Goal: Navigation & Orientation: Locate item on page

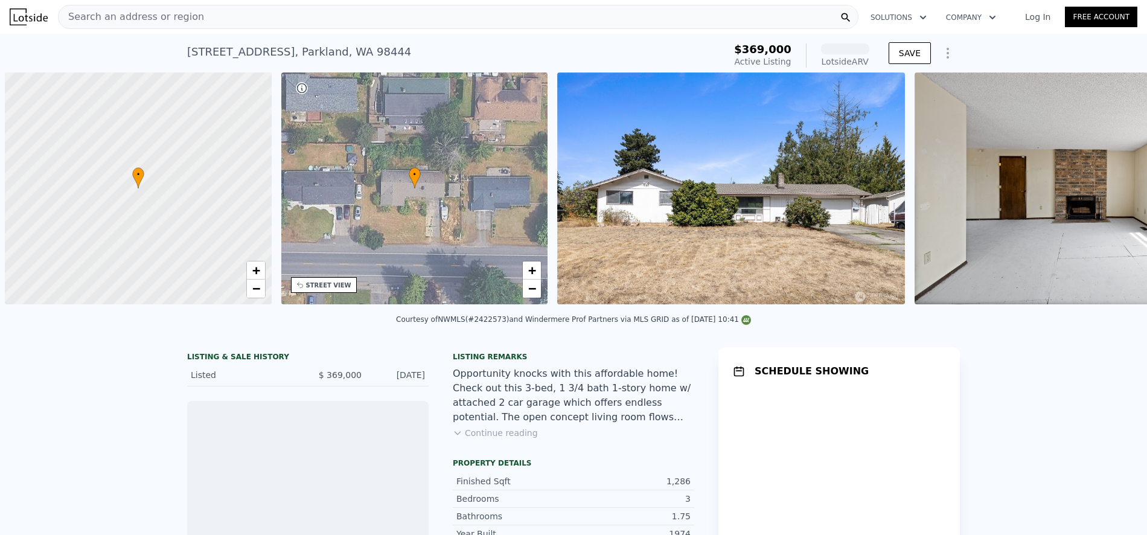
scroll to position [0, 5]
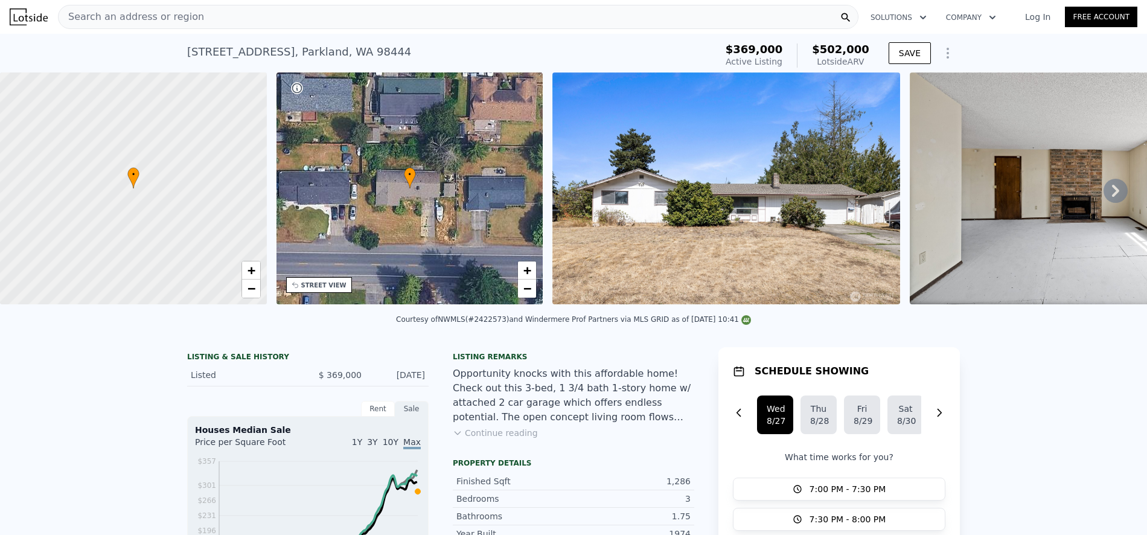
click at [687, 190] on img at bounding box center [726, 188] width 348 height 232
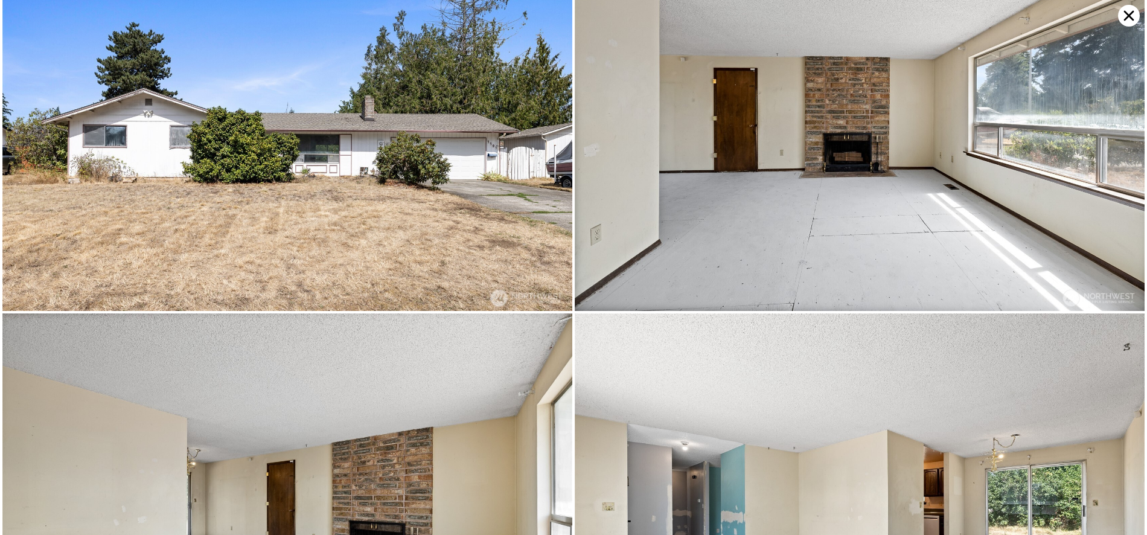
scroll to position [0, 0]
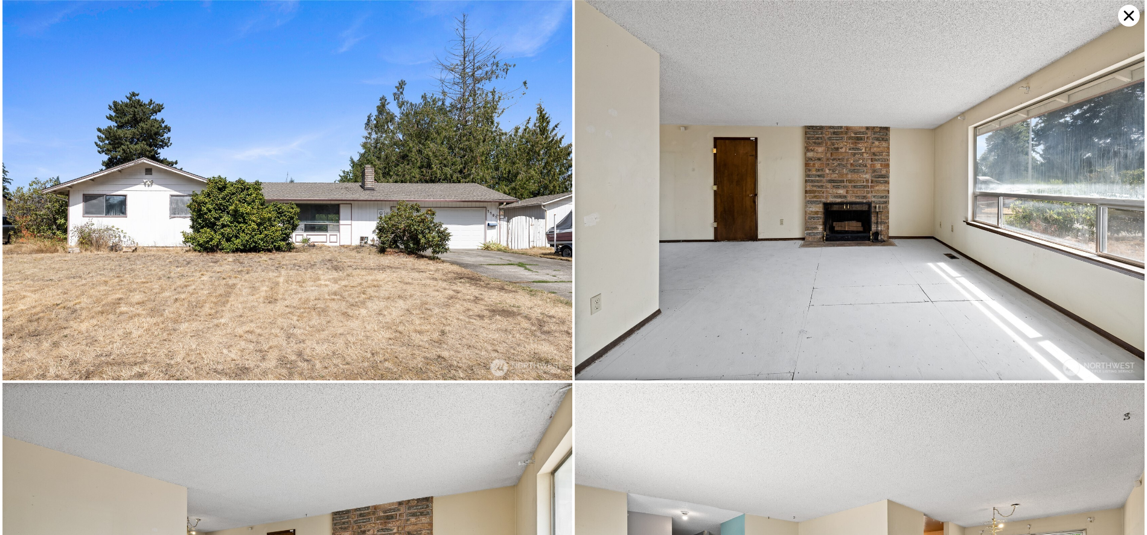
click at [538, 132] on img at bounding box center [287, 190] width 570 height 380
click at [412, 180] on img at bounding box center [287, 190] width 570 height 380
click at [473, 225] on img at bounding box center [287, 190] width 570 height 380
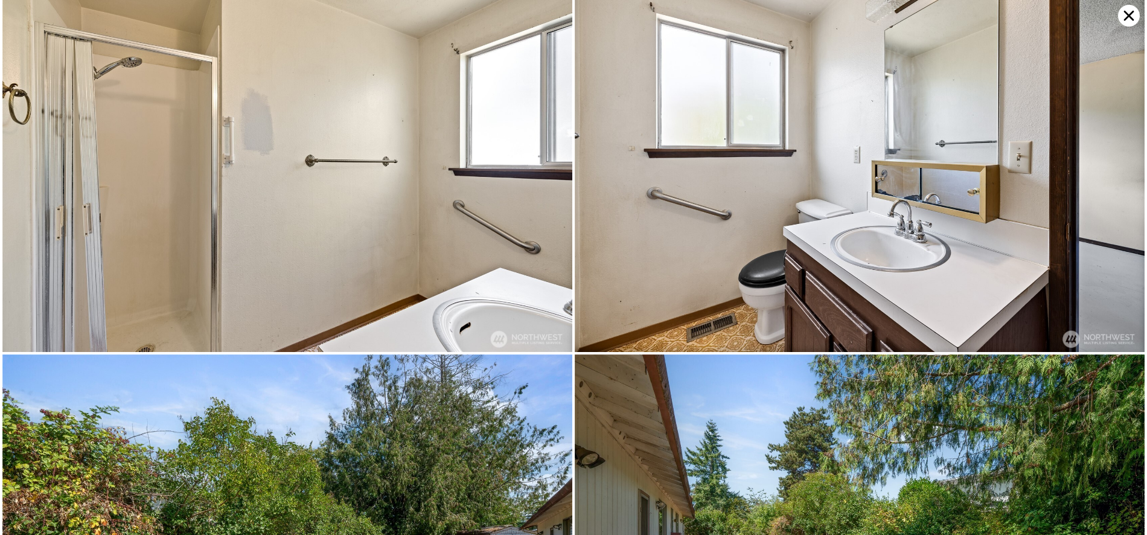
click at [488, 318] on img at bounding box center [287, 162] width 570 height 380
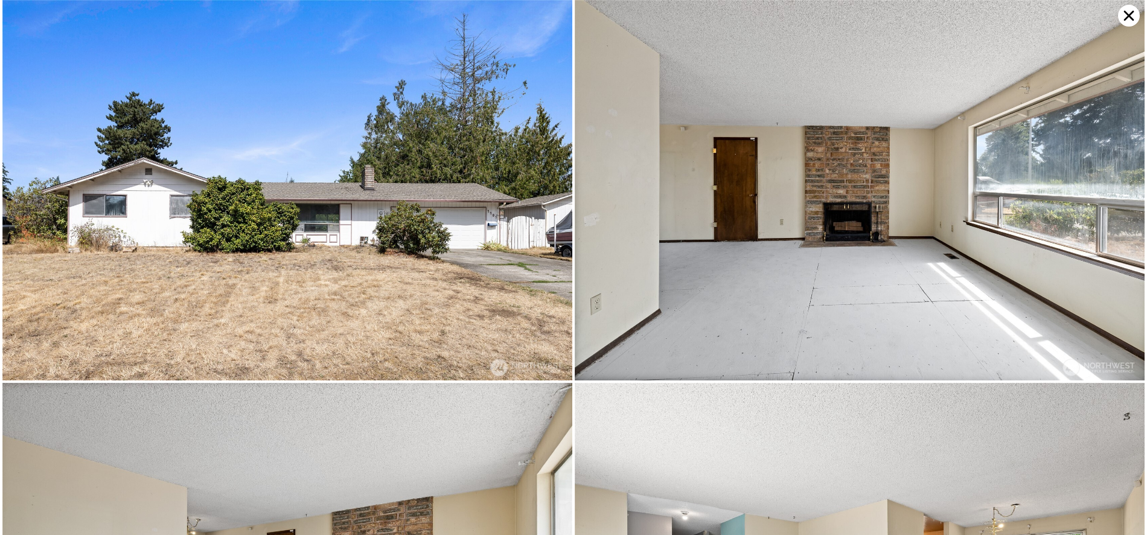
click at [392, 259] on img at bounding box center [287, 190] width 570 height 380
click at [450, 265] on img at bounding box center [287, 190] width 570 height 380
click at [1124, 16] on icon at bounding box center [1129, 16] width 22 height 22
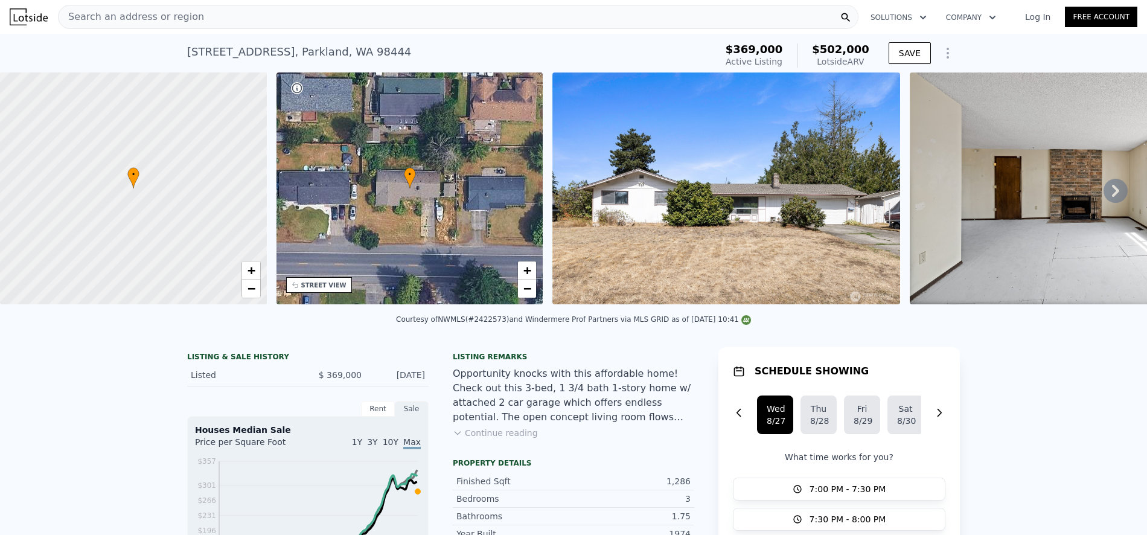
click at [447, 202] on div "• + −" at bounding box center [409, 188] width 267 height 232
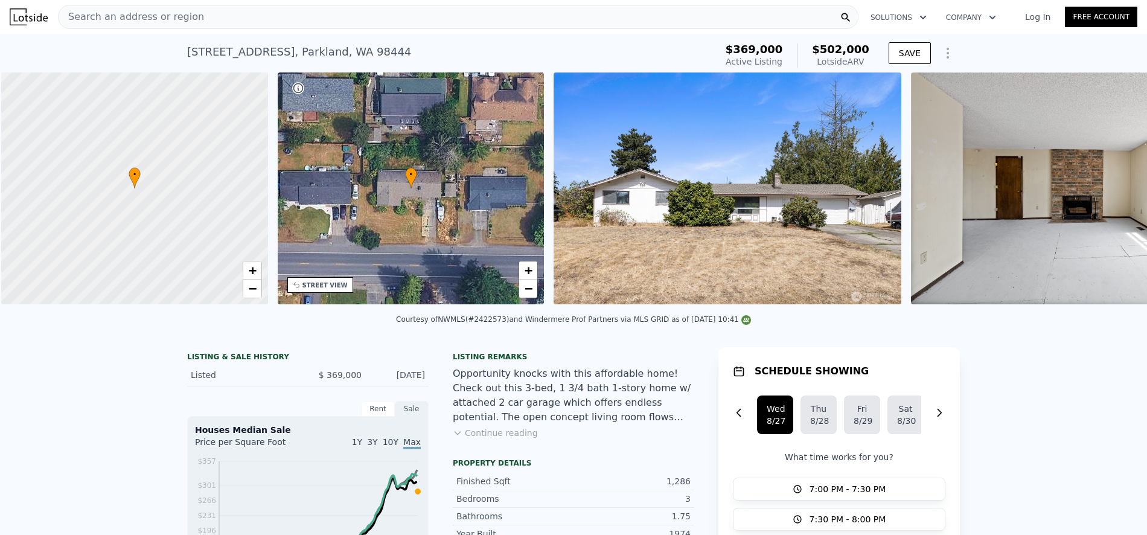
scroll to position [0, 5]
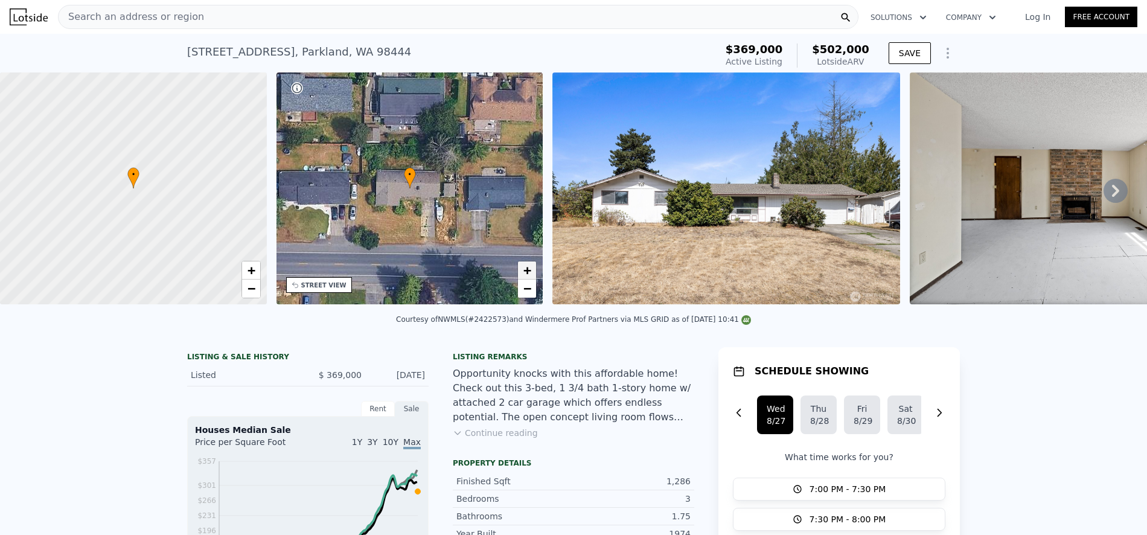
click at [524, 268] on span "+" at bounding box center [527, 270] width 8 height 15
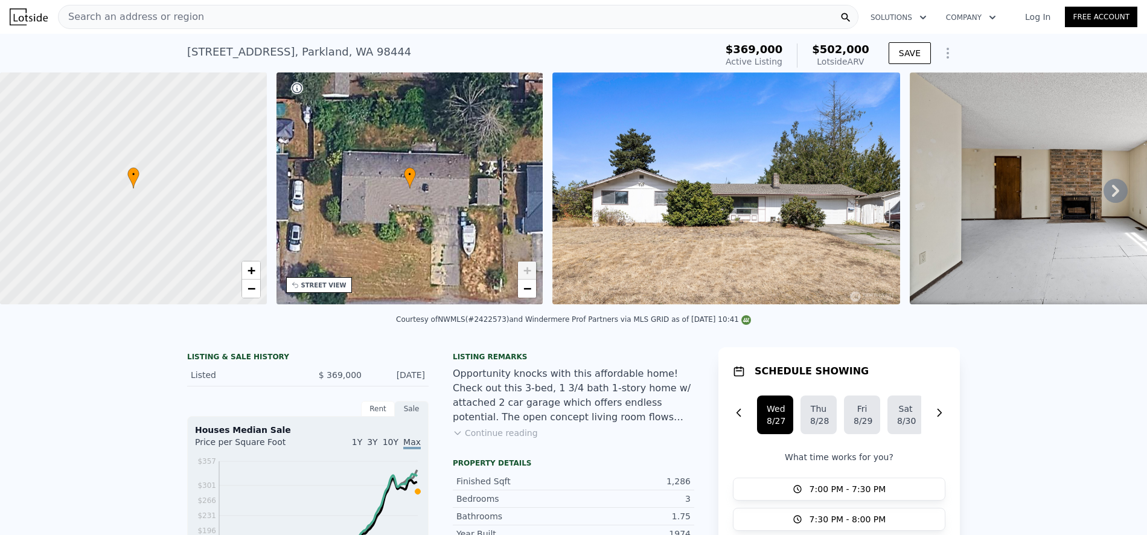
click at [524, 267] on span "+" at bounding box center [527, 270] width 8 height 15
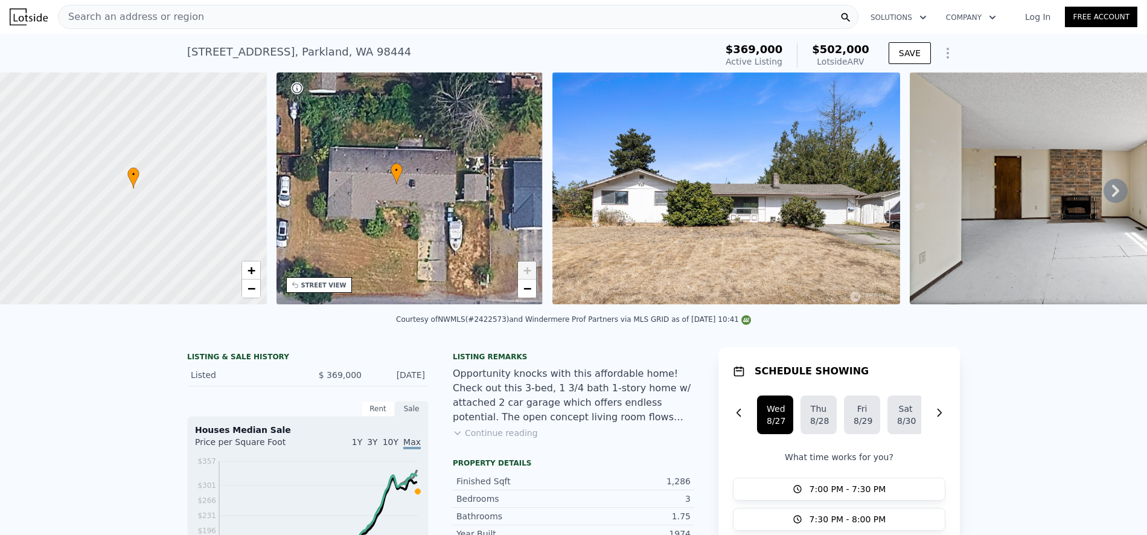
drag, startPoint x: 441, startPoint y: 228, endPoint x: 414, endPoint y: 220, distance: 29.0
click at [412, 219] on div "• + −" at bounding box center [409, 188] width 267 height 232
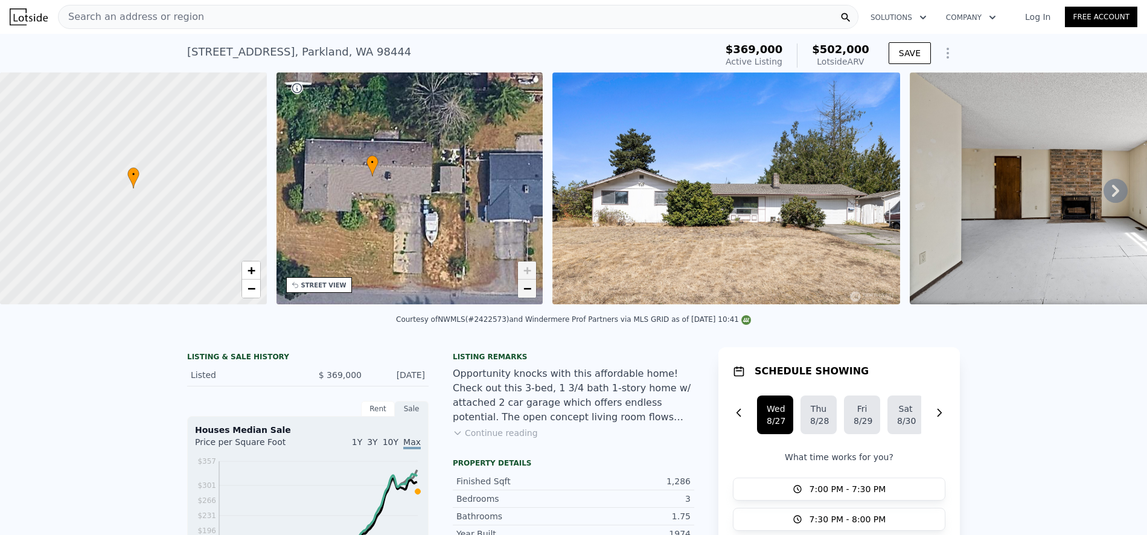
click at [529, 284] on span "−" at bounding box center [527, 288] width 8 height 15
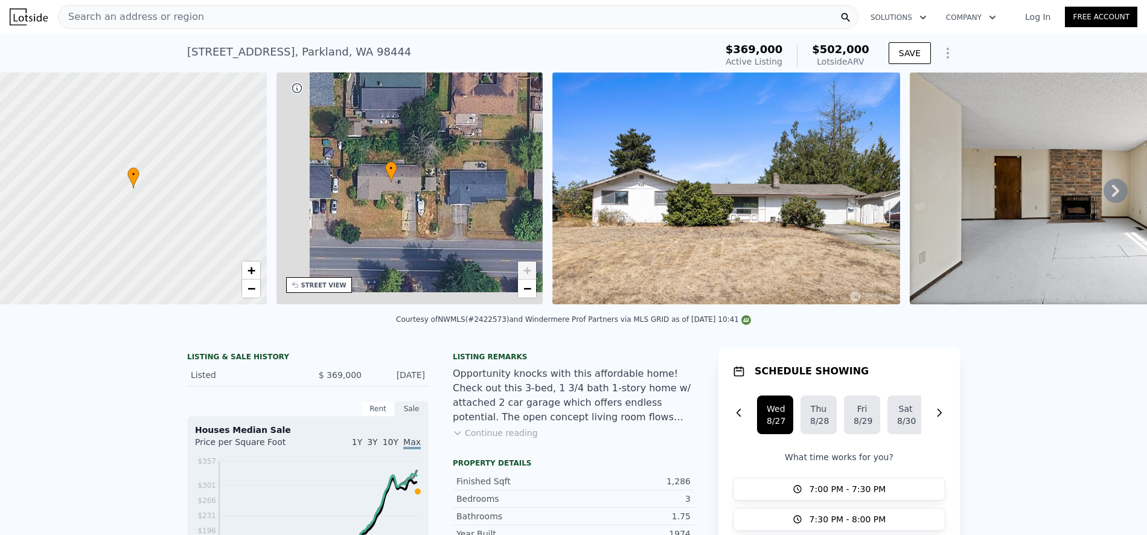
click at [641, 232] on img at bounding box center [726, 188] width 348 height 232
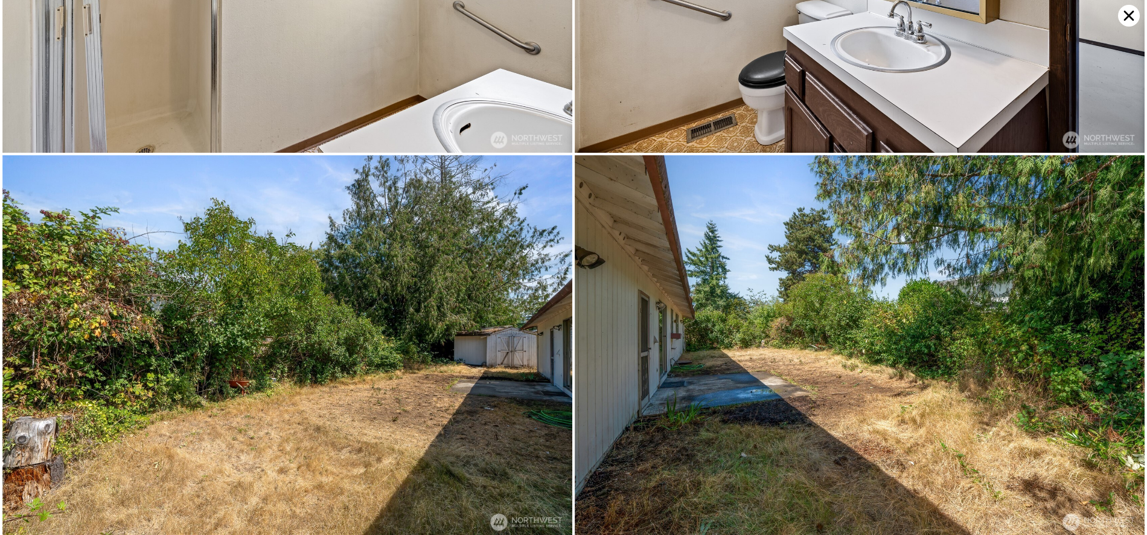
scroll to position [1017, 0]
